Goal: Task Accomplishment & Management: Use online tool/utility

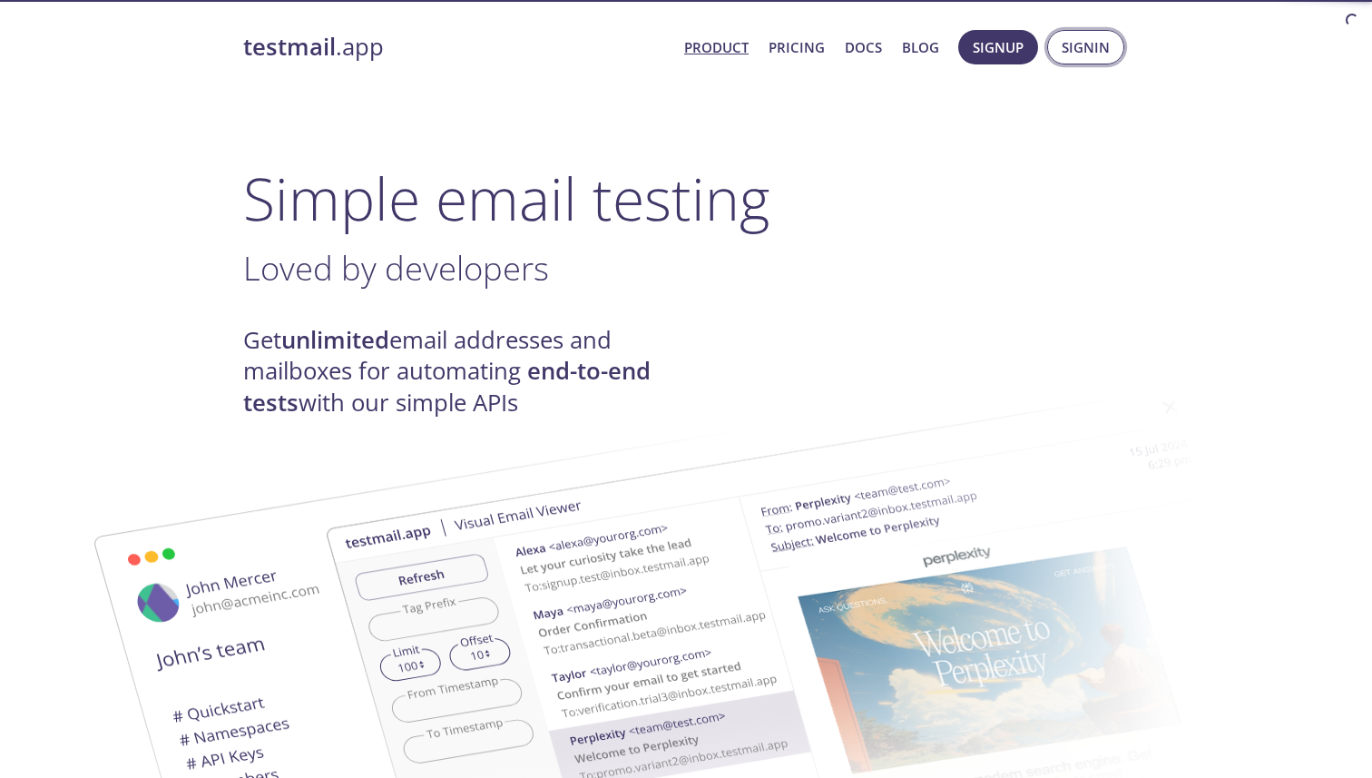
click at [1079, 38] on span "Signin" at bounding box center [1086, 47] width 48 height 24
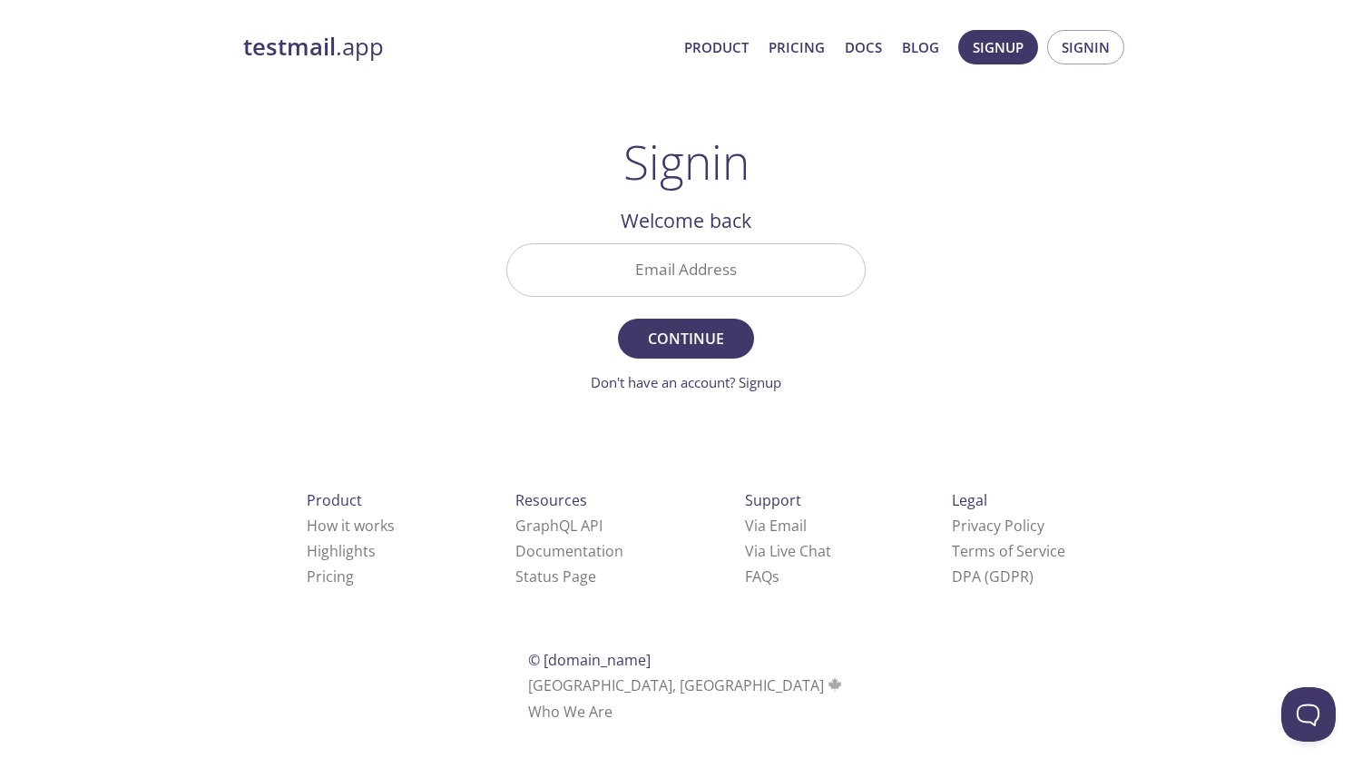
click at [698, 268] on input "Email Address" at bounding box center [685, 270] width 357 height 52
type input "[EMAIL_ADDRESS][DOMAIN_NAME]"
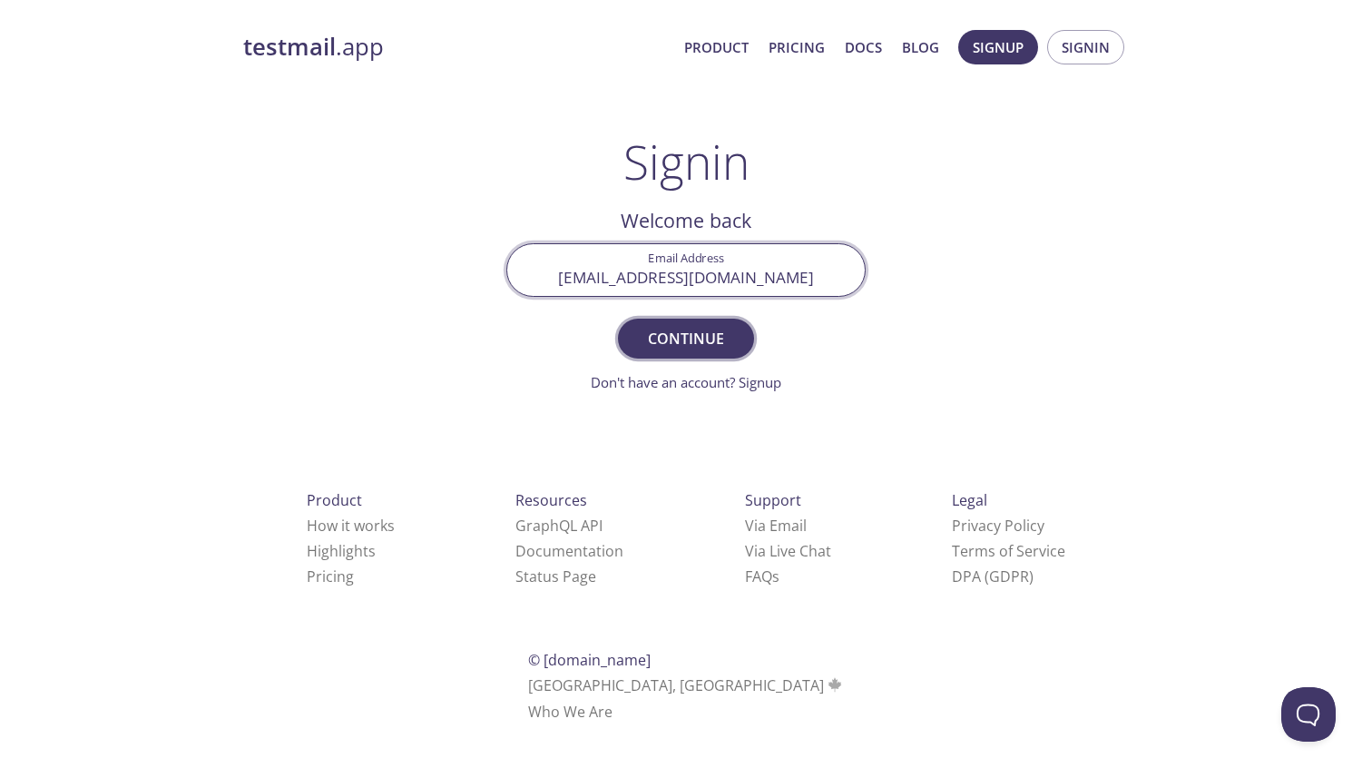
click at [686, 345] on span "Continue" at bounding box center [686, 338] width 96 height 25
click at [739, 253] on input "Signin Security Code" at bounding box center [685, 270] width 357 height 52
paste input "2N4MAH5"
type input "2N4MAH5"
click at [669, 327] on span "Signin" at bounding box center [686, 338] width 96 height 25
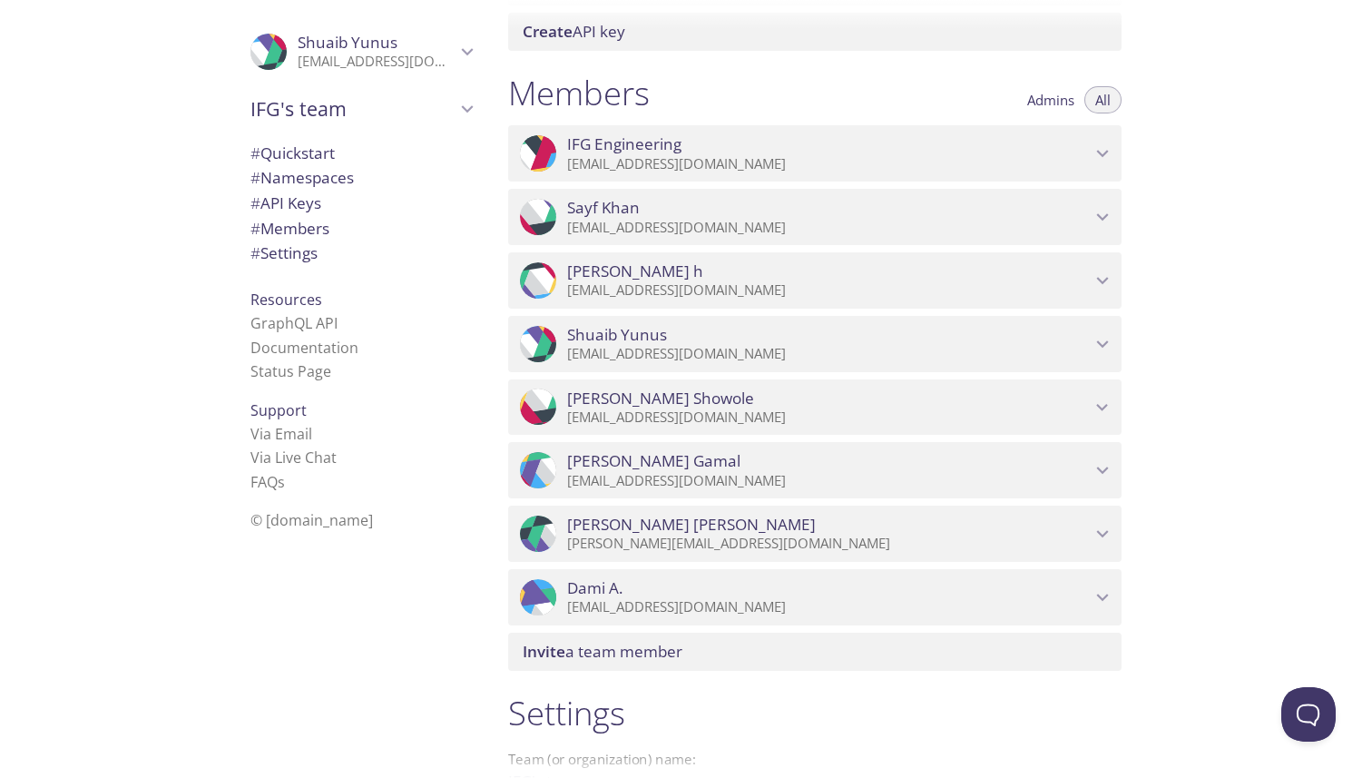
scroll to position [979, 0]
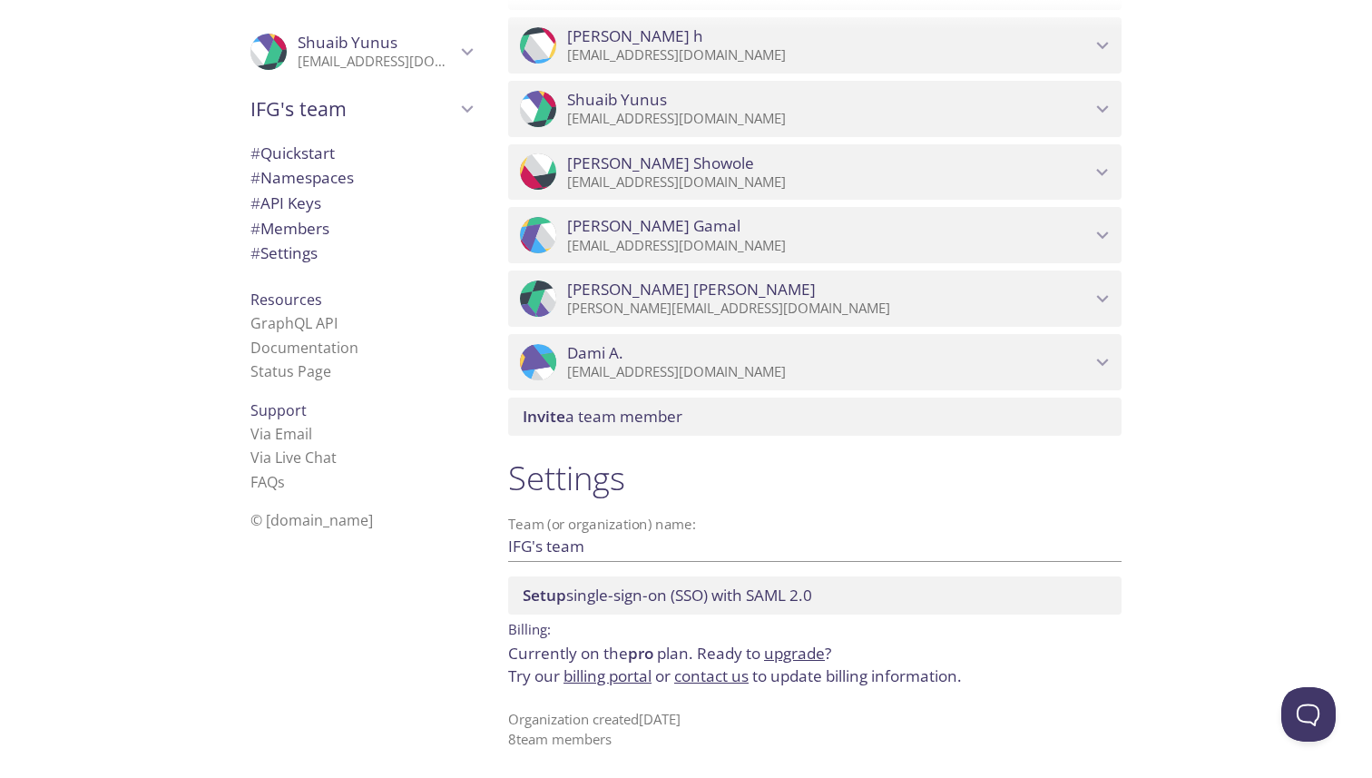
click at [813, 651] on link "upgrade" at bounding box center [794, 652] width 61 height 21
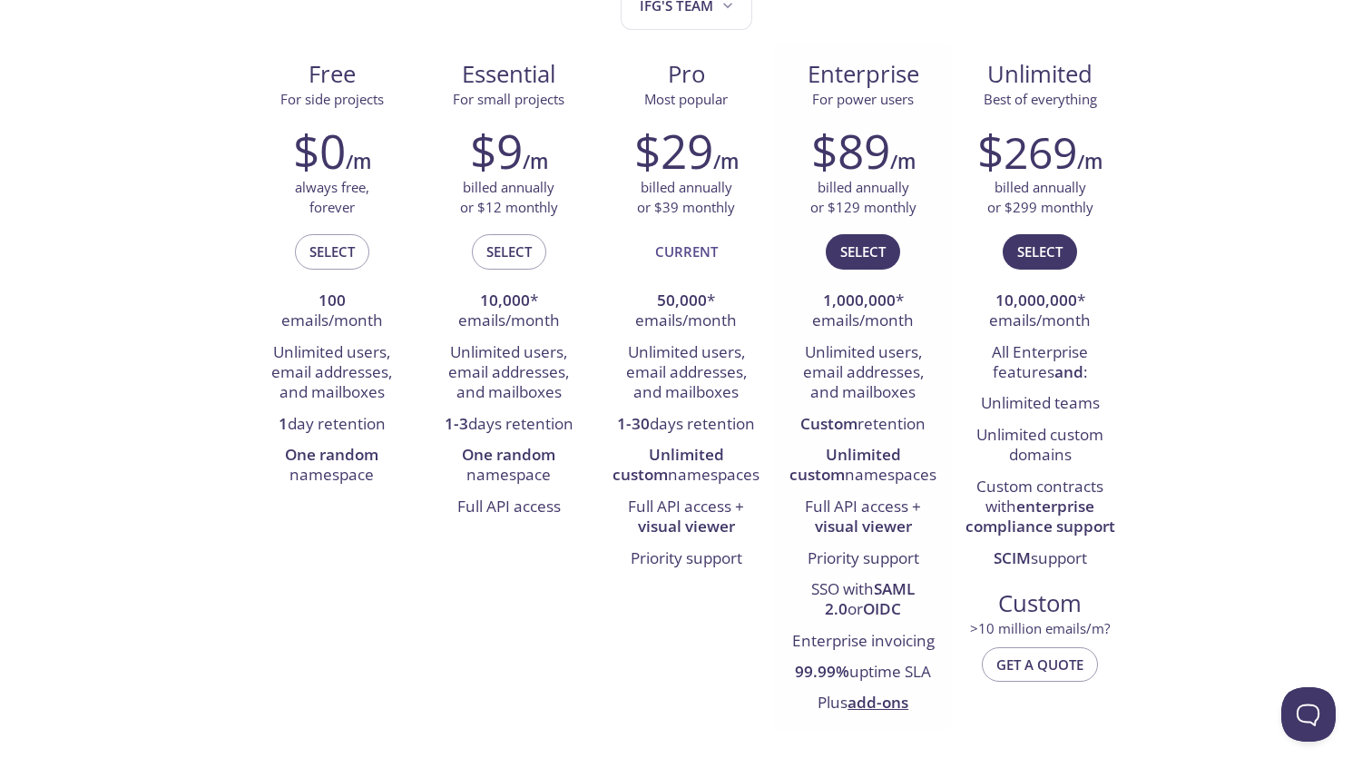
scroll to position [249, 0]
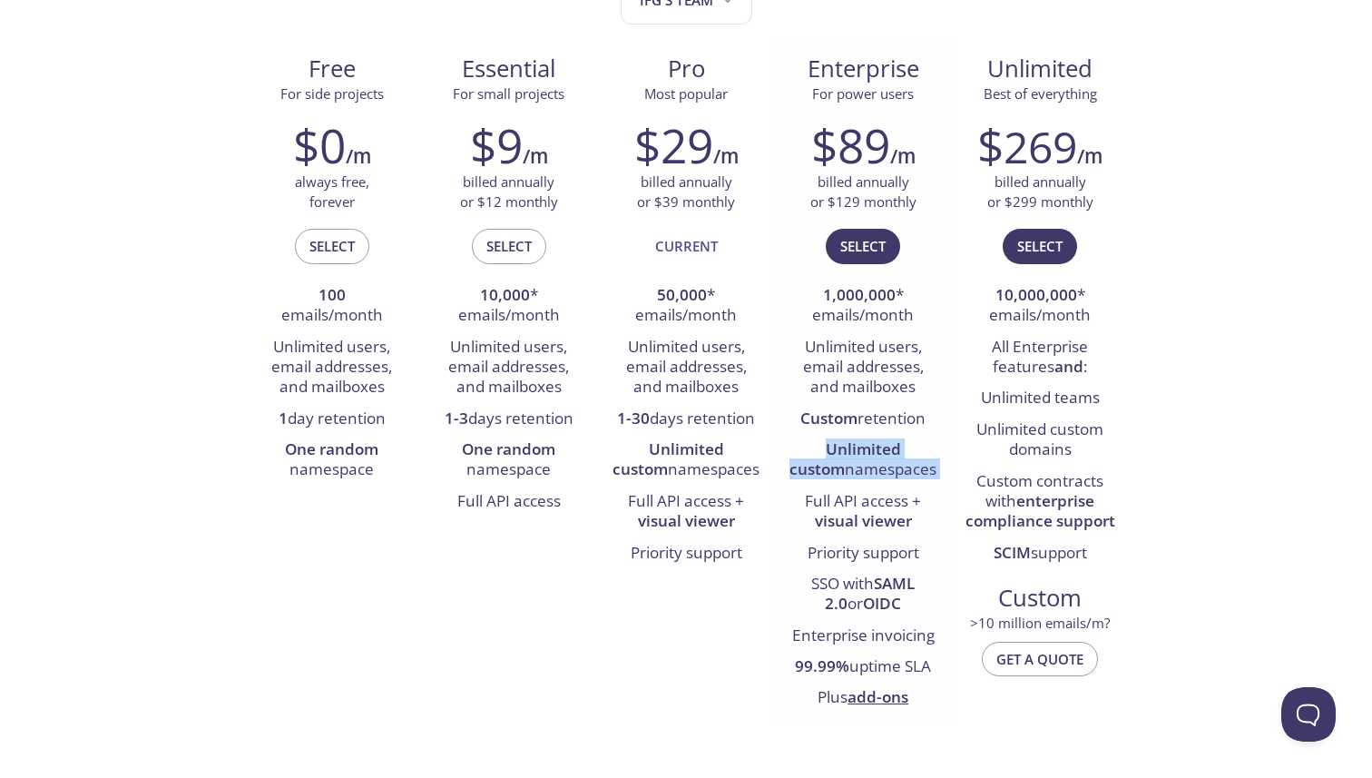
drag, startPoint x: 799, startPoint y: 450, endPoint x: 918, endPoint y: 488, distance: 124.8
click at [918, 488] on ul "1,000,000 * emails/month Unlimited users, email addresses, and mailboxes Custom…" at bounding box center [863, 497] width 150 height 434
click at [933, 483] on li "Unlimited custom namespaces" at bounding box center [863, 461] width 150 height 52
drag, startPoint x: 926, startPoint y: 473, endPoint x: 828, endPoint y: 454, distance: 100.7
click at [828, 454] on li "Unlimited custom namespaces" at bounding box center [863, 461] width 150 height 52
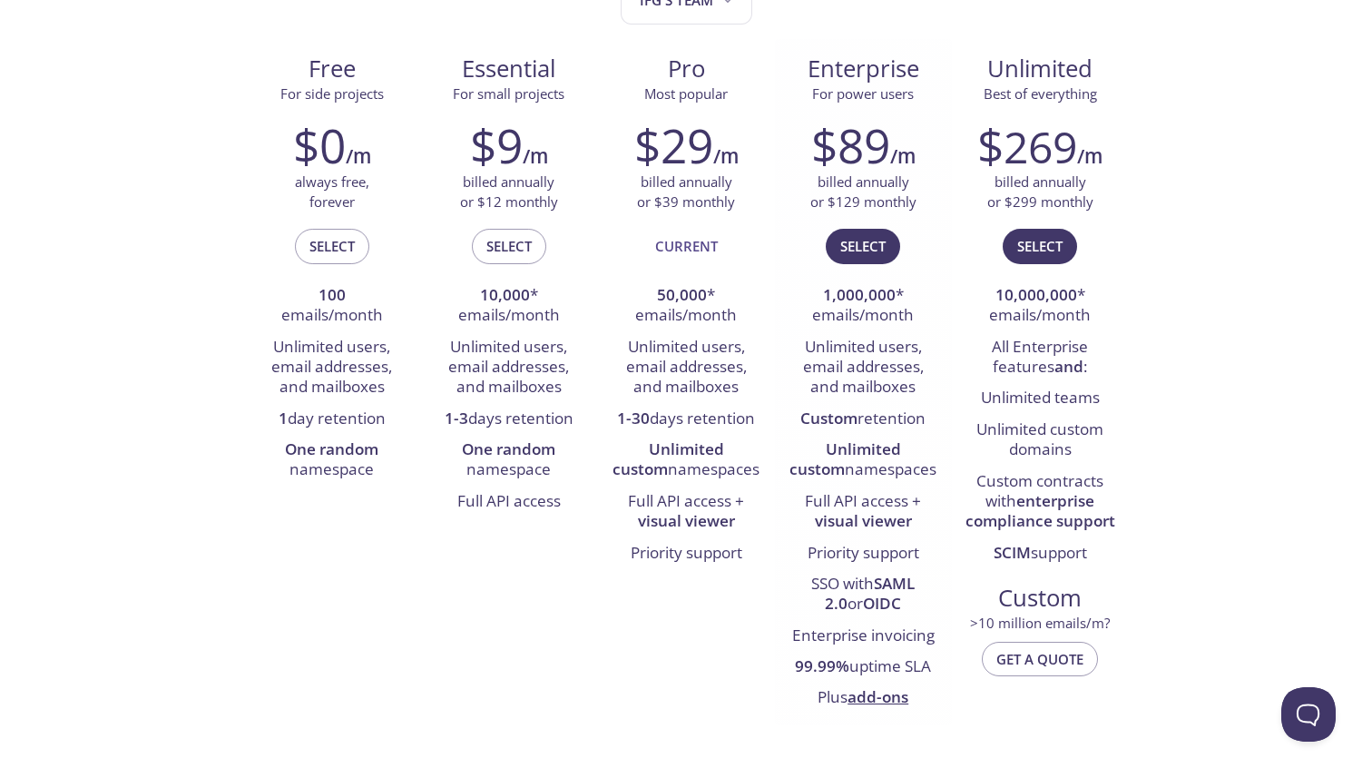
click at [827, 482] on li "Unlimited custom namespaces" at bounding box center [863, 461] width 150 height 52
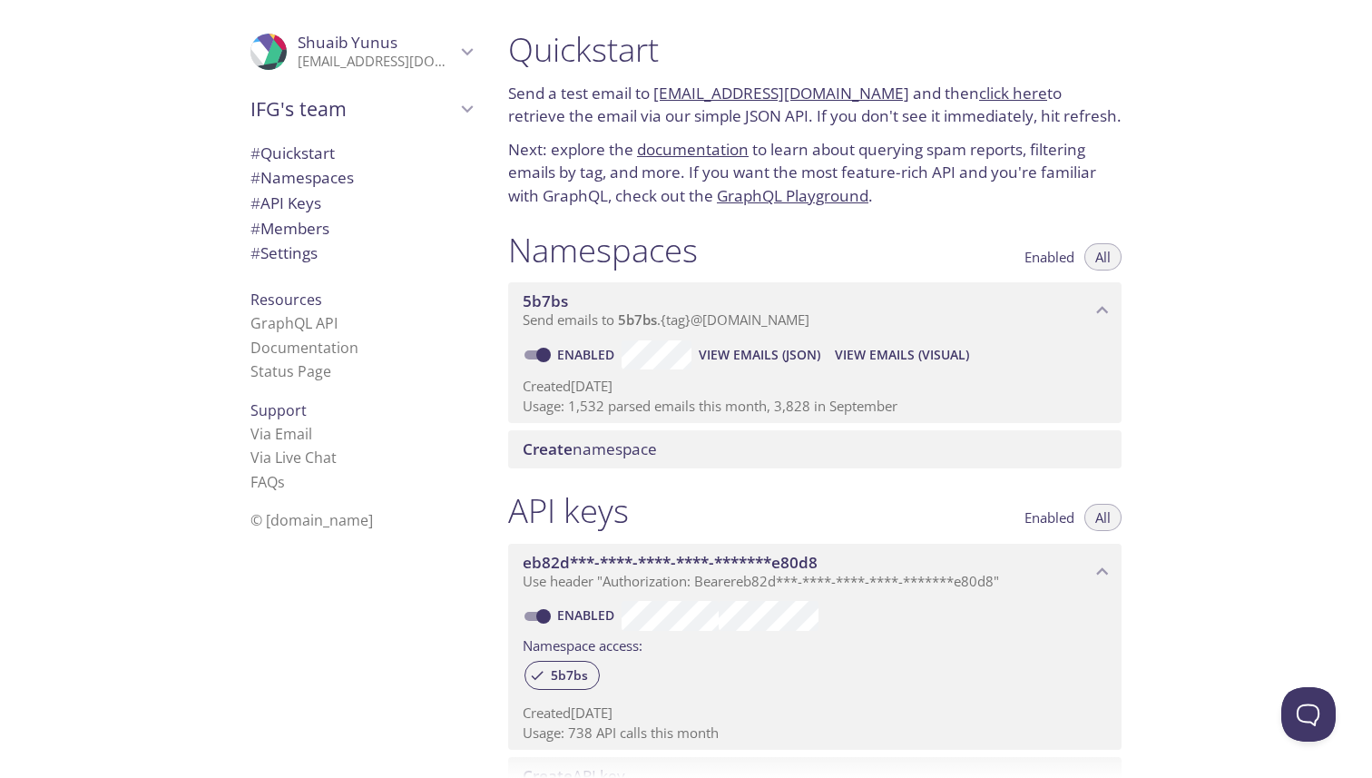
click at [348, 188] on span "# Namespaces" at bounding box center [301, 177] width 103 height 21
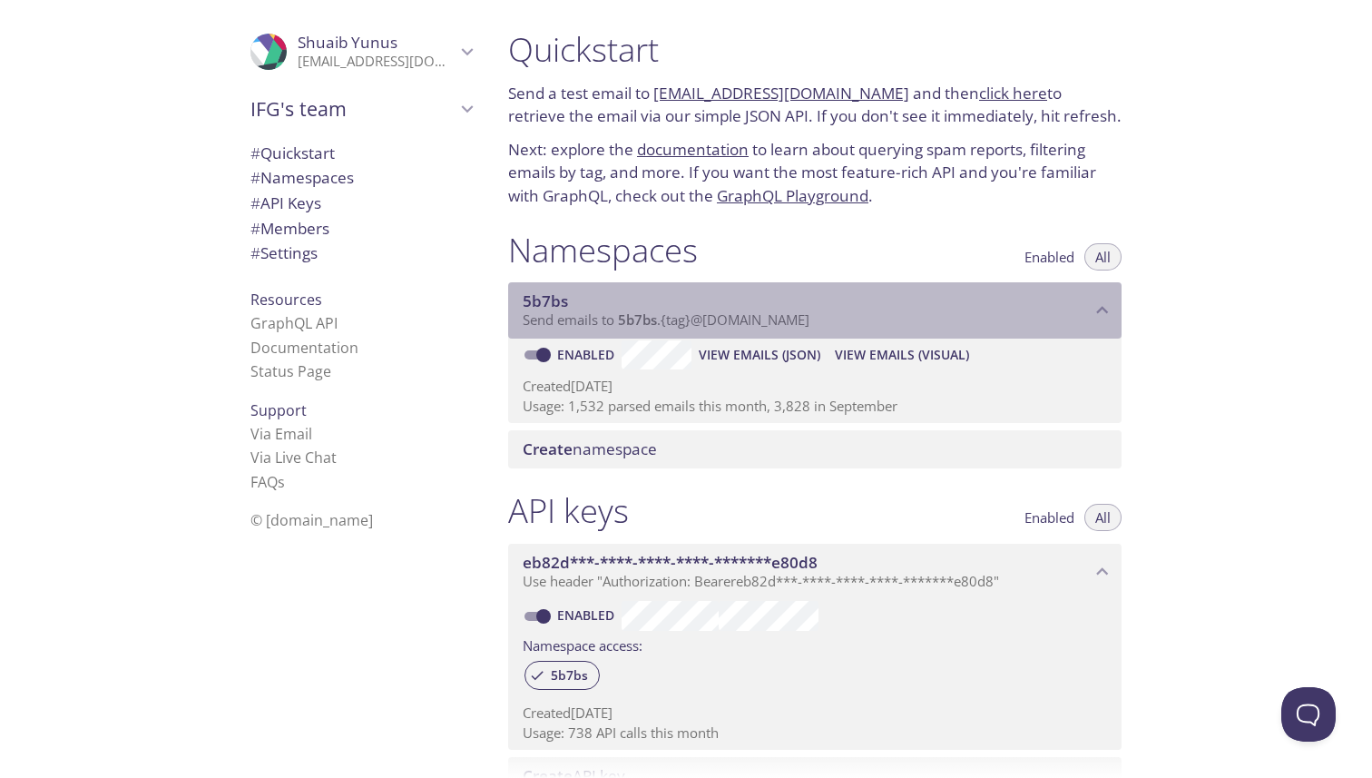
drag, startPoint x: 837, startPoint y: 318, endPoint x: 602, endPoint y: 318, distance: 234.1
click at [602, 318] on p "Send emails to 5b7bs . {tag} @[DOMAIN_NAME]" at bounding box center [807, 320] width 568 height 18
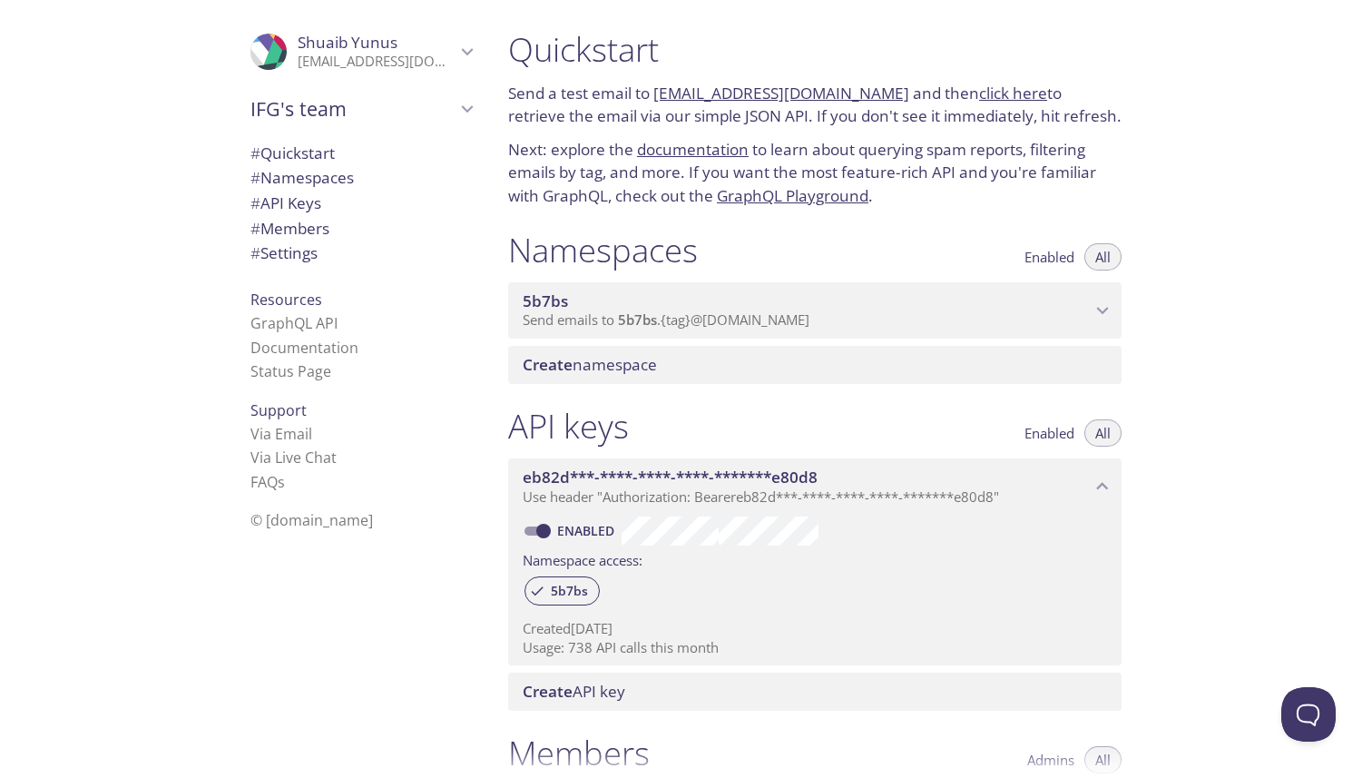
click at [618, 320] on span "Send emails to 5b7bs . {tag} @[DOMAIN_NAME]" at bounding box center [666, 319] width 287 height 18
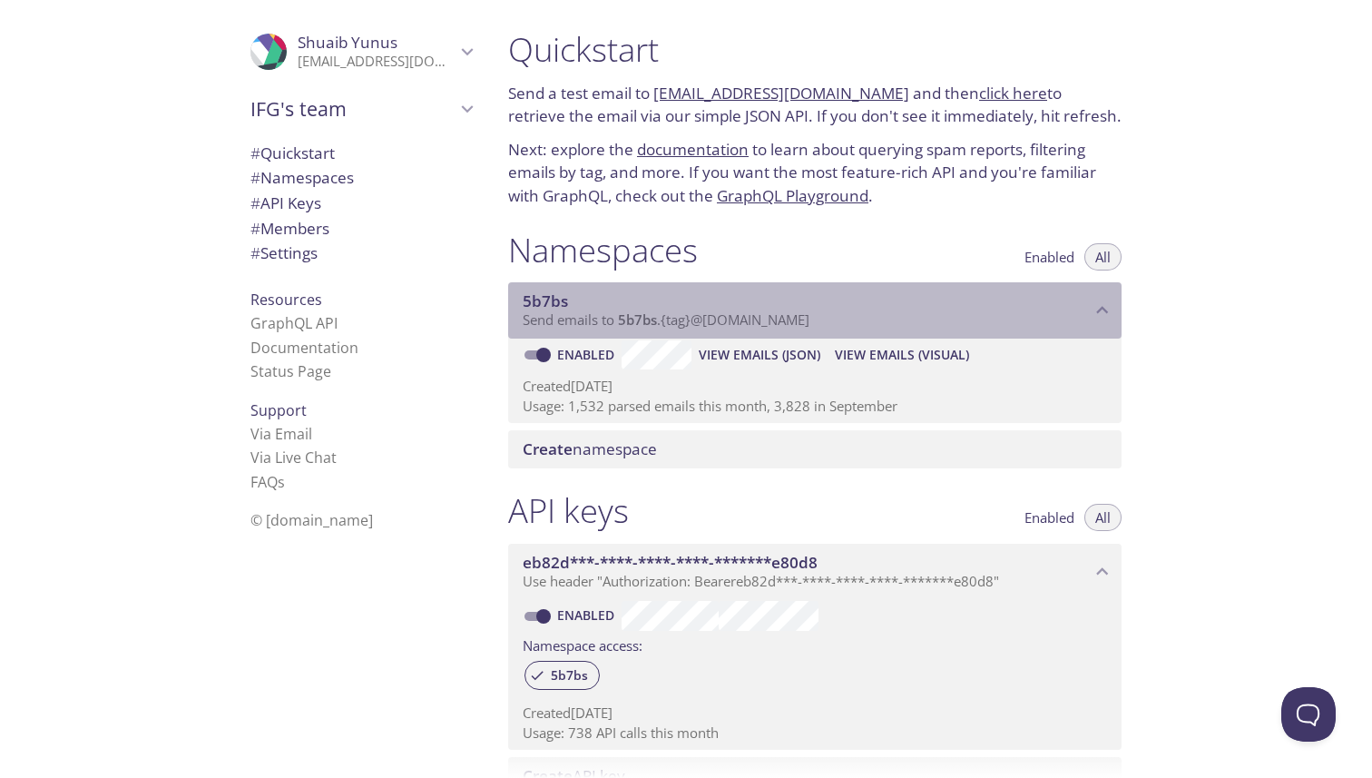
drag, startPoint x: 619, startPoint y: 320, endPoint x: 792, endPoint y: 319, distance: 173.3
click at [792, 319] on span "Send emails to 5b7bs . {tag} @[DOMAIN_NAME]" at bounding box center [666, 319] width 287 height 18
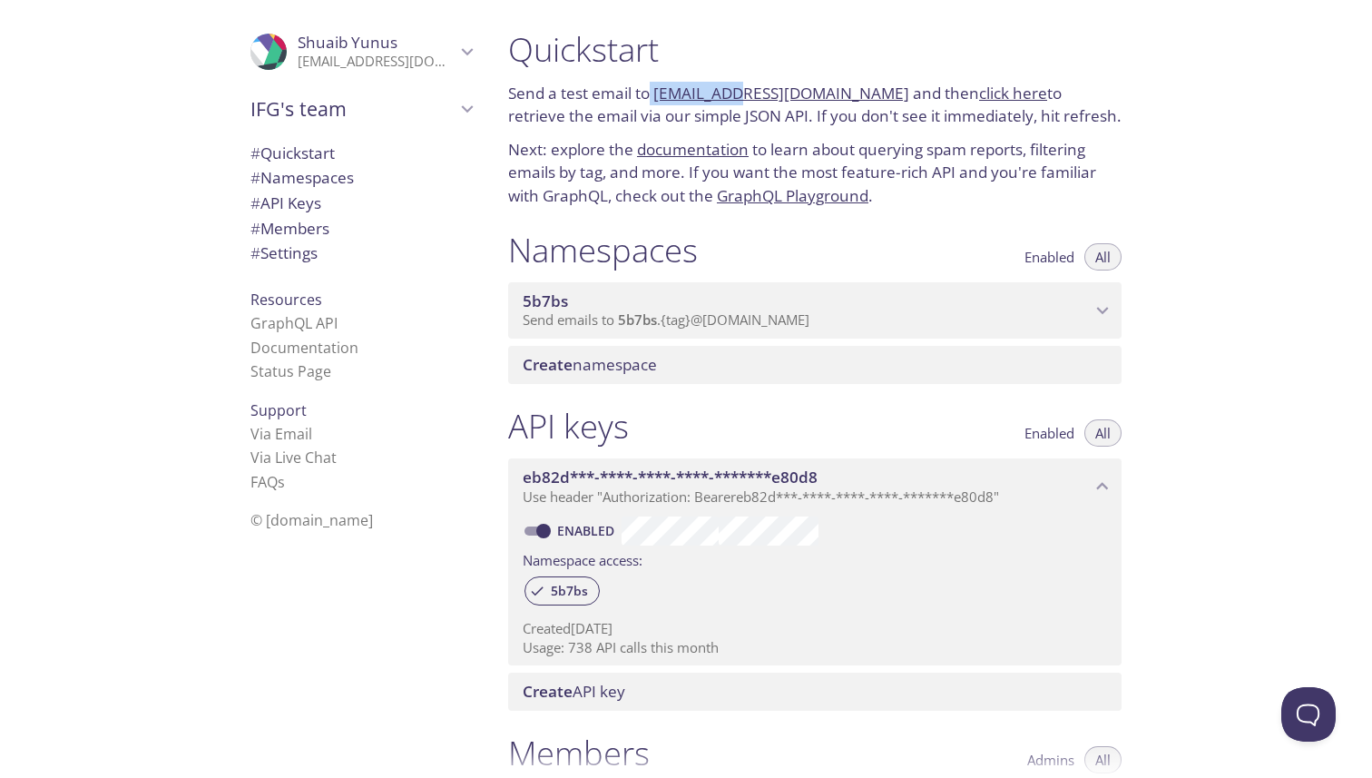
drag, startPoint x: 651, startPoint y: 97, endPoint x: 730, endPoint y: 96, distance: 78.0
click at [730, 96] on p "Send a test email to [EMAIL_ADDRESS][DOMAIN_NAME] and then click here to retrie…" at bounding box center [814, 105] width 613 height 46
click at [641, 323] on span "5b7bs" at bounding box center [637, 319] width 39 height 18
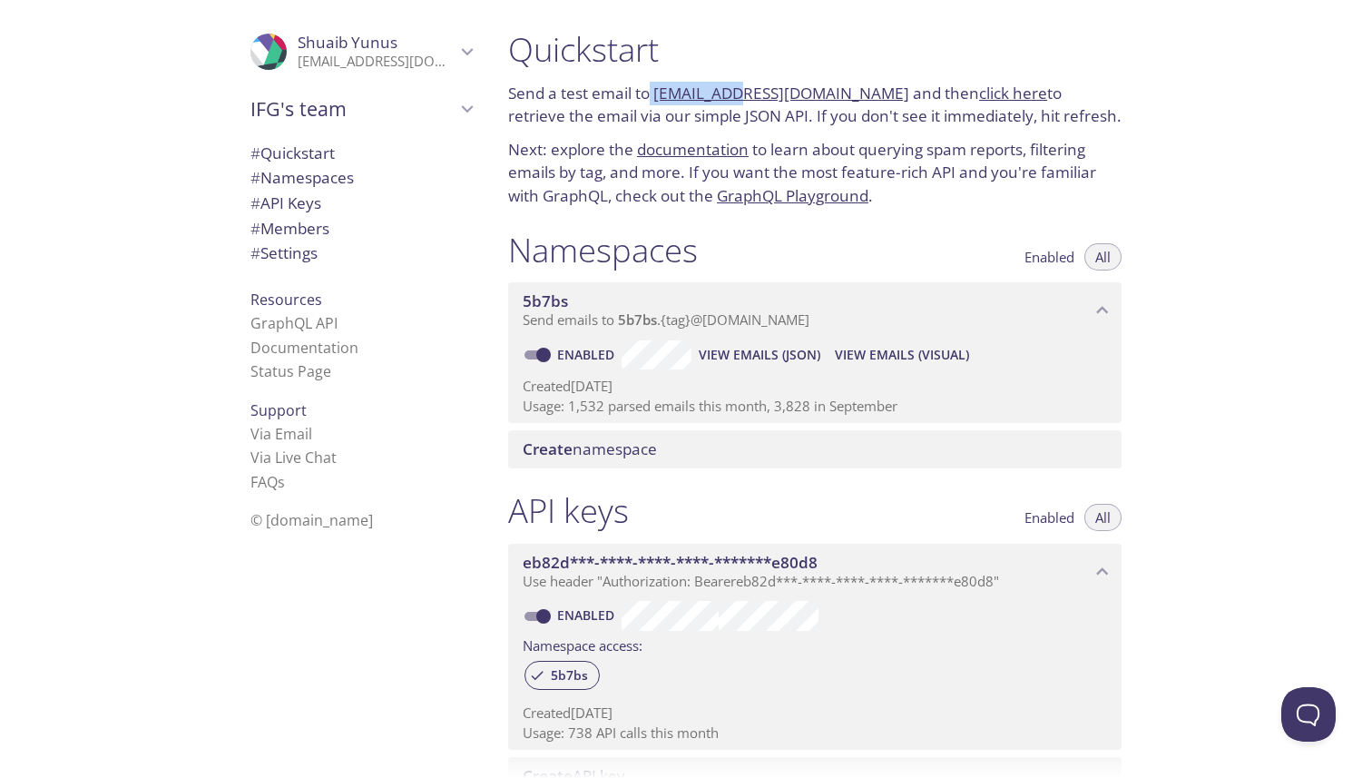
copy p "5b7bs.test"
